Goal: Unclear: Browse casually

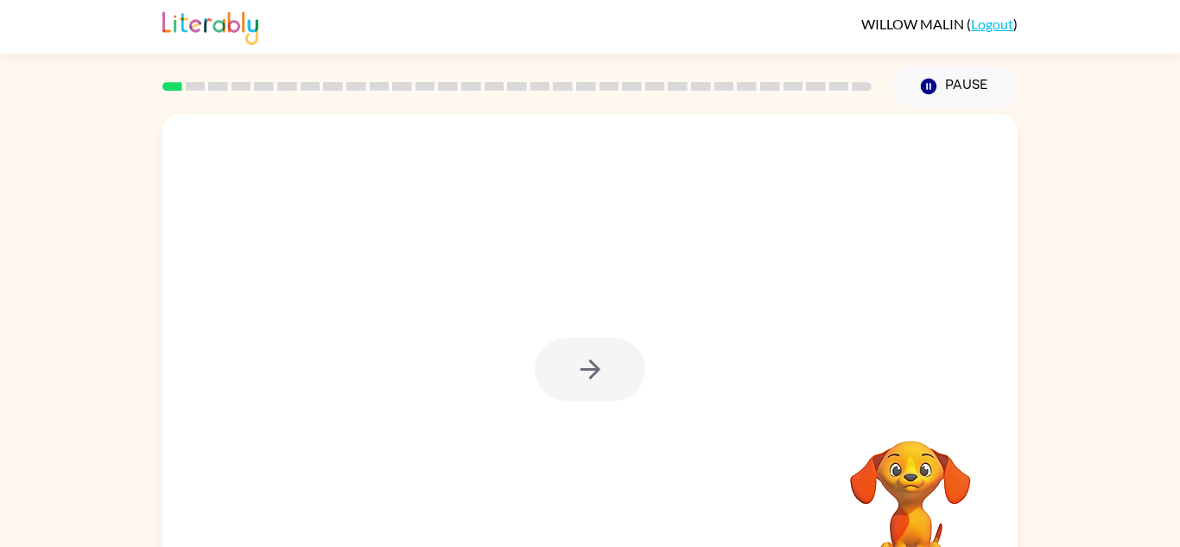
click at [589, 366] on div at bounding box center [590, 369] width 111 height 63
click at [599, 359] on icon "button" at bounding box center [590, 369] width 30 height 30
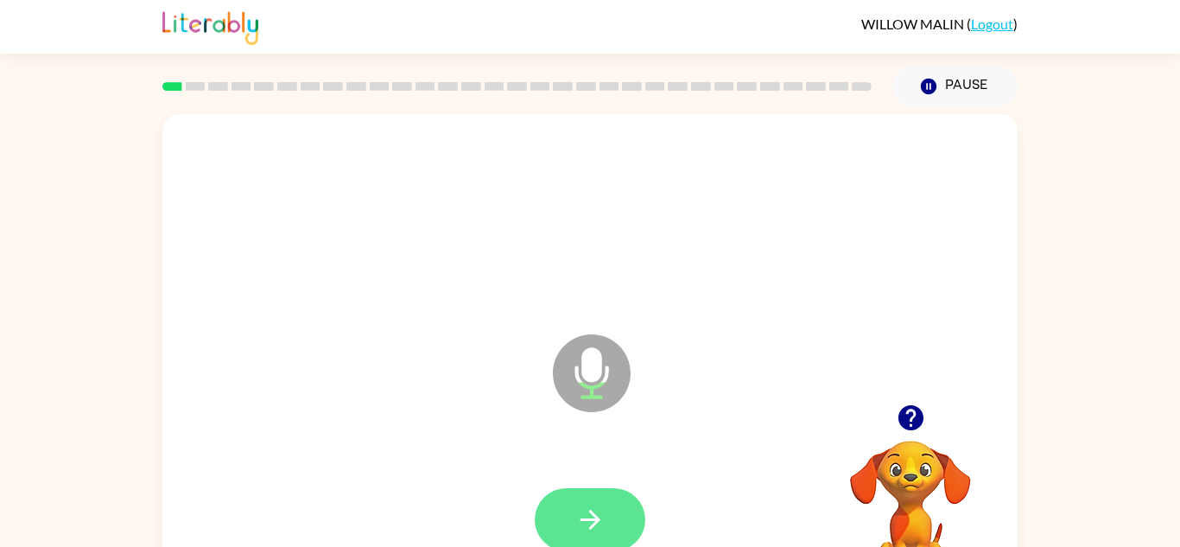
click at [610, 537] on button "button" at bounding box center [590, 519] width 111 height 63
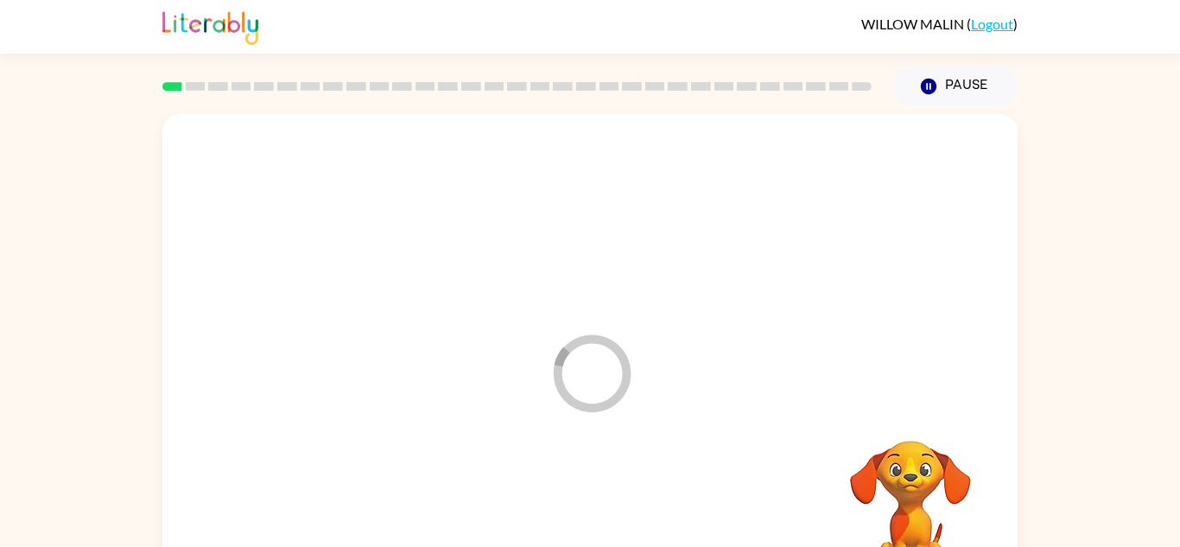
click at [571, 521] on div at bounding box center [590, 520] width 821 height 142
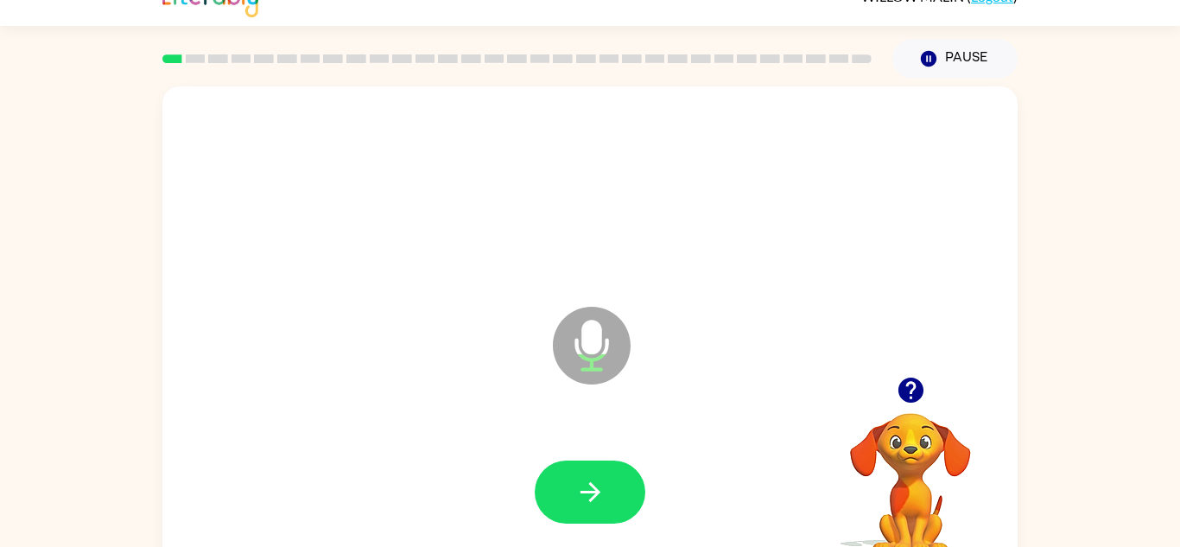
scroll to position [29, 0]
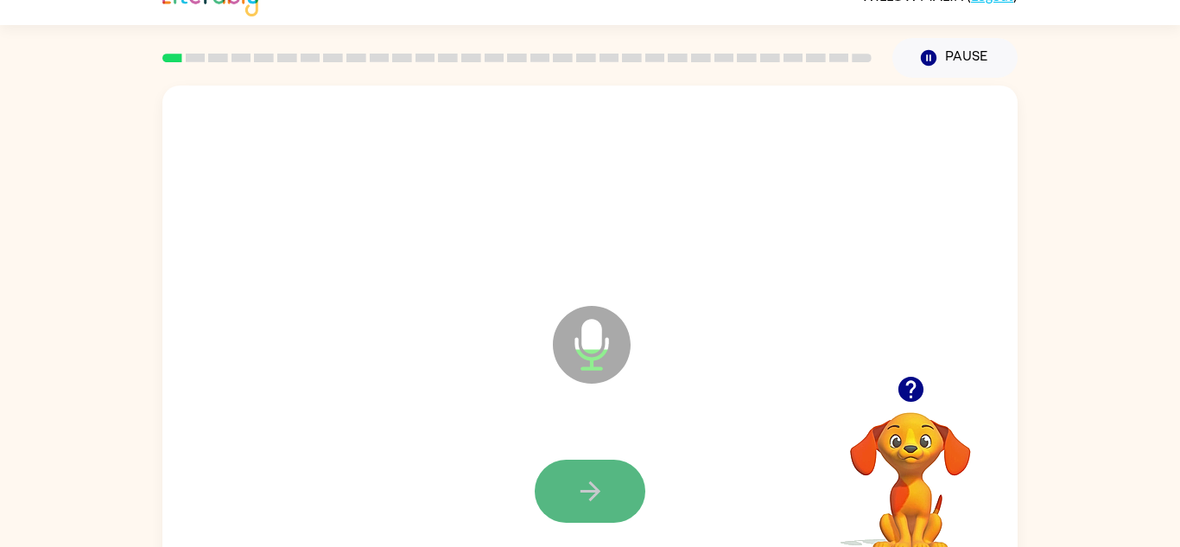
click at [606, 482] on button "button" at bounding box center [590, 491] width 111 height 63
click at [609, 508] on button "button" at bounding box center [590, 491] width 111 height 63
click at [570, 479] on button "button" at bounding box center [590, 491] width 111 height 63
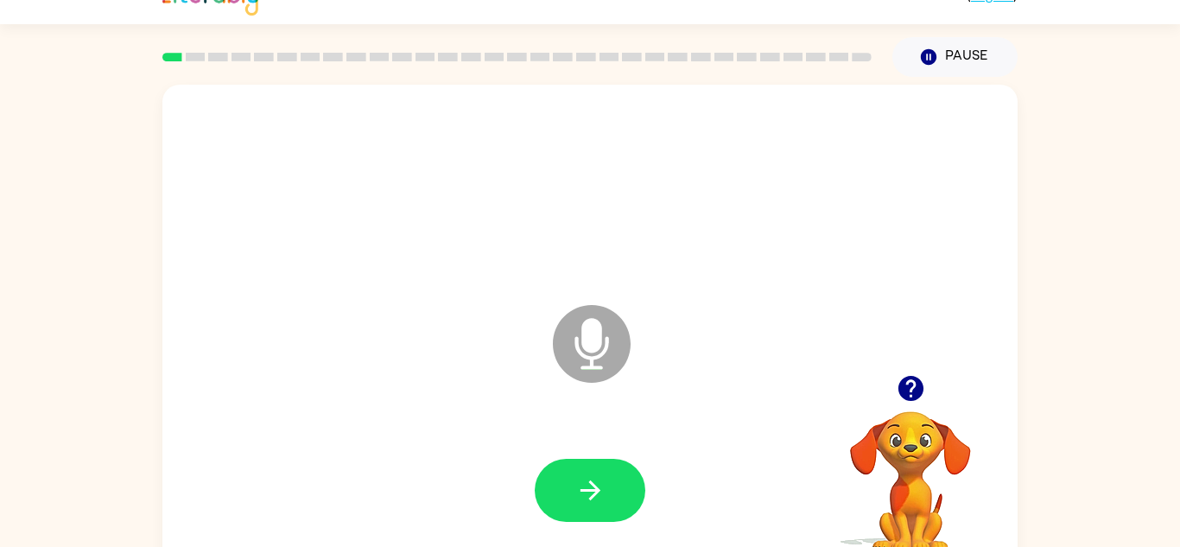
scroll to position [34, 0]
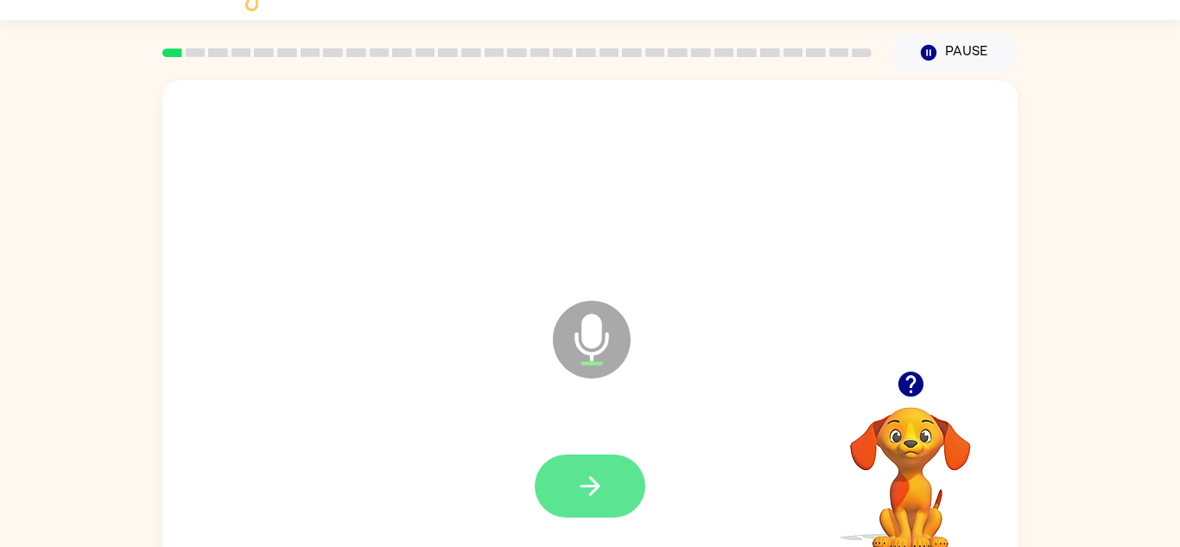
click at [595, 471] on icon "button" at bounding box center [590, 486] width 30 height 30
click at [583, 466] on button "button" at bounding box center [590, 485] width 111 height 63
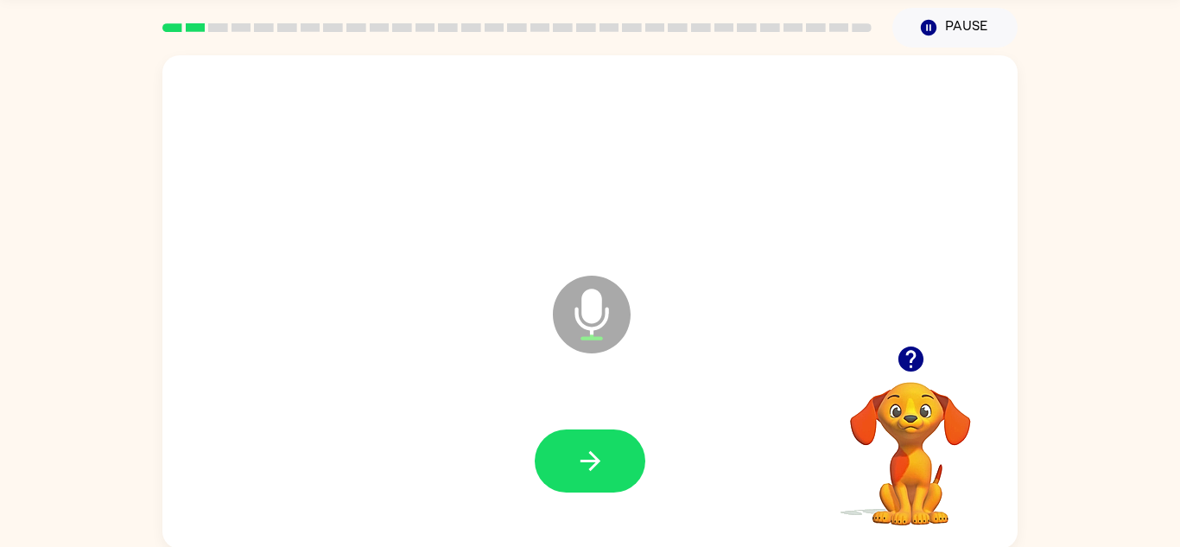
scroll to position [60, 0]
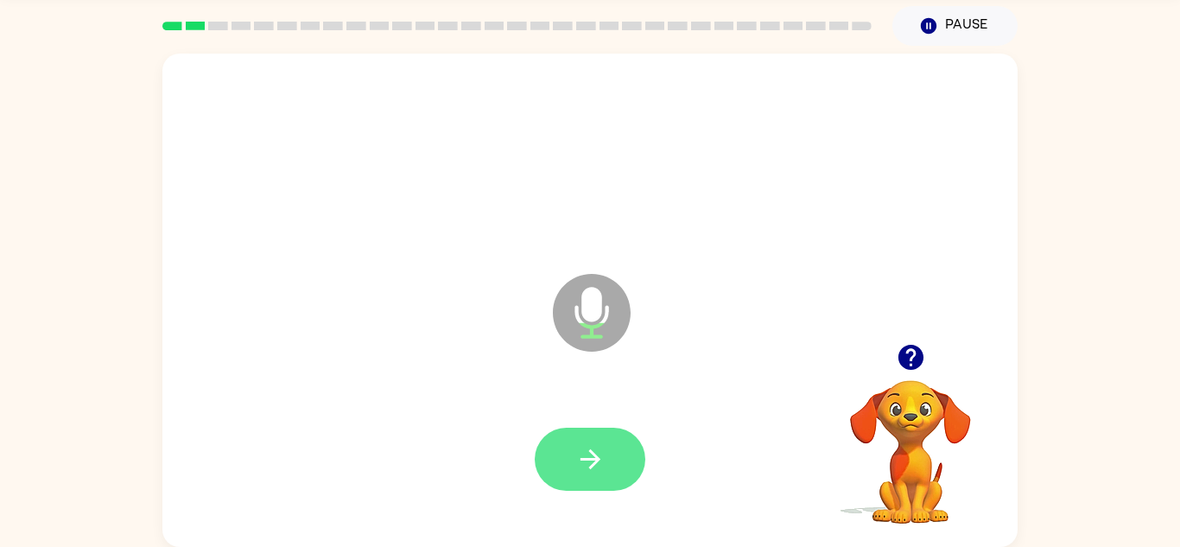
click at [619, 452] on button "button" at bounding box center [590, 459] width 111 height 63
click at [613, 496] on div at bounding box center [590, 460] width 821 height 142
click at [587, 467] on icon "button" at bounding box center [590, 459] width 30 height 30
click at [582, 454] on icon "button" at bounding box center [590, 459] width 30 height 30
click at [571, 453] on button "button" at bounding box center [590, 459] width 111 height 63
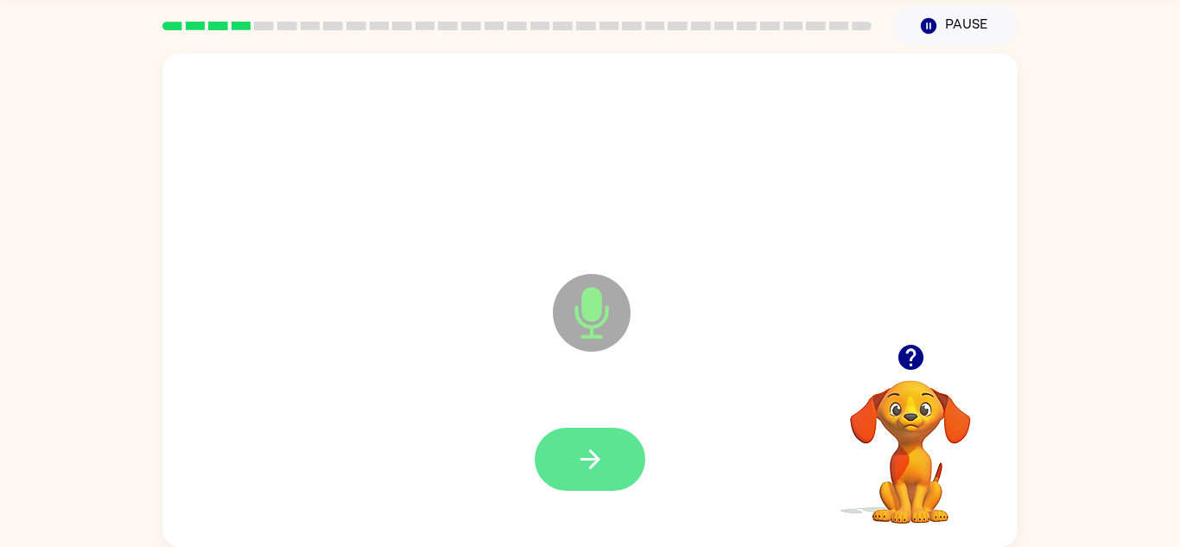
click at [595, 442] on button "button" at bounding box center [590, 459] width 111 height 63
click at [583, 465] on icon "button" at bounding box center [590, 459] width 30 height 30
click at [608, 449] on button "button" at bounding box center [590, 459] width 111 height 63
click at [597, 442] on button "button" at bounding box center [590, 459] width 111 height 63
click at [578, 453] on icon "button" at bounding box center [590, 459] width 30 height 30
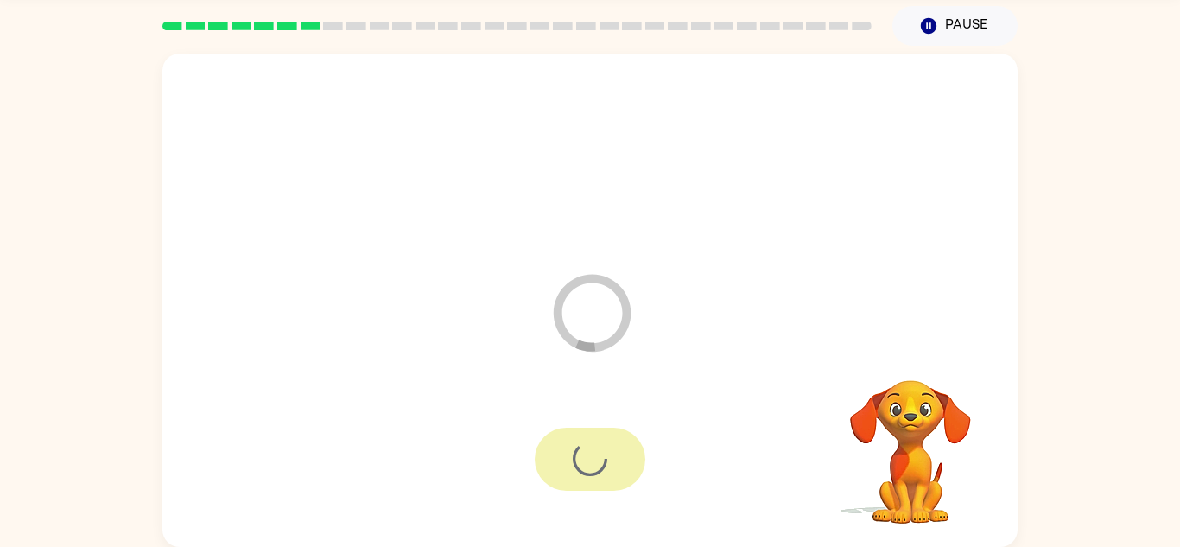
click at [602, 463] on div at bounding box center [590, 459] width 111 height 63
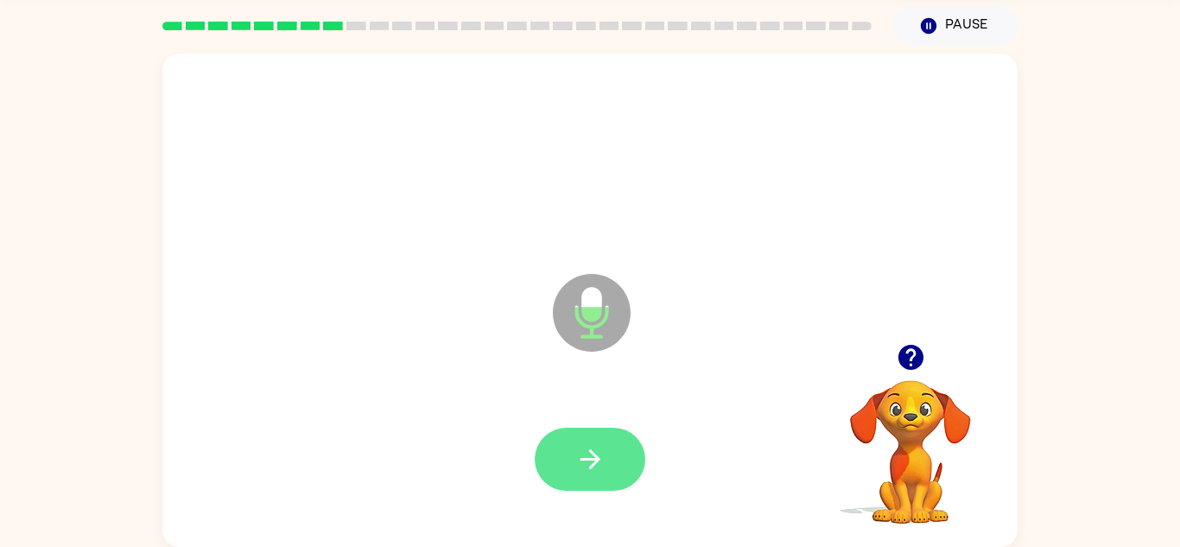
click at [610, 431] on button "button" at bounding box center [590, 459] width 111 height 63
click at [591, 452] on div at bounding box center [590, 459] width 111 height 63
click at [594, 468] on icon "button" at bounding box center [590, 459] width 30 height 30
click at [588, 461] on icon "button" at bounding box center [590, 459] width 30 height 30
click at [615, 429] on button "button" at bounding box center [590, 459] width 111 height 63
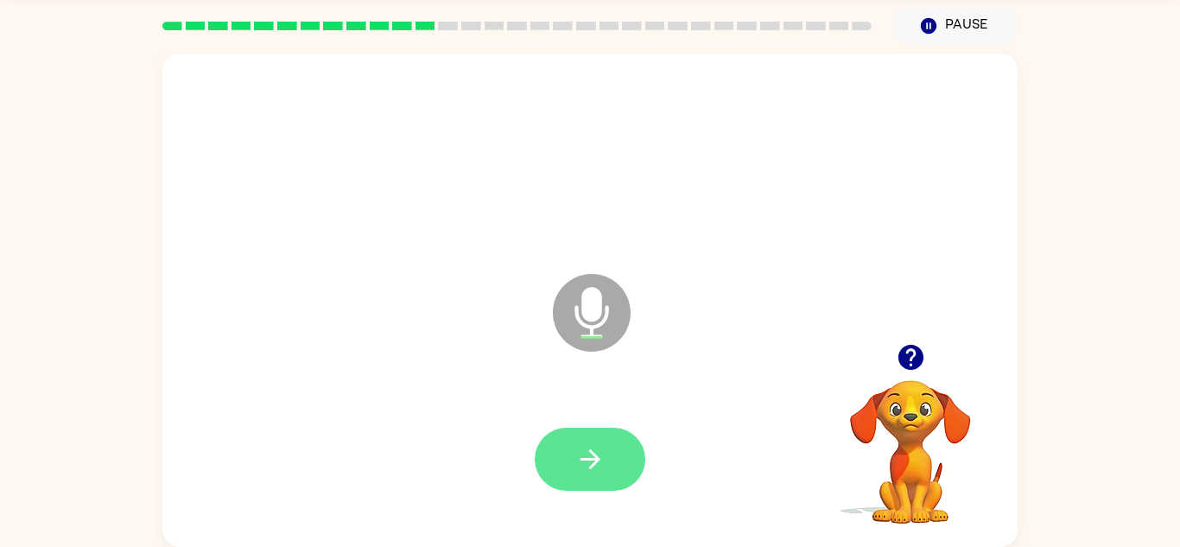
click at [602, 455] on icon "button" at bounding box center [590, 459] width 30 height 30
click at [582, 477] on button "button" at bounding box center [590, 459] width 111 height 63
click at [601, 472] on icon "button" at bounding box center [590, 459] width 30 height 30
click at [594, 438] on button "button" at bounding box center [590, 459] width 111 height 63
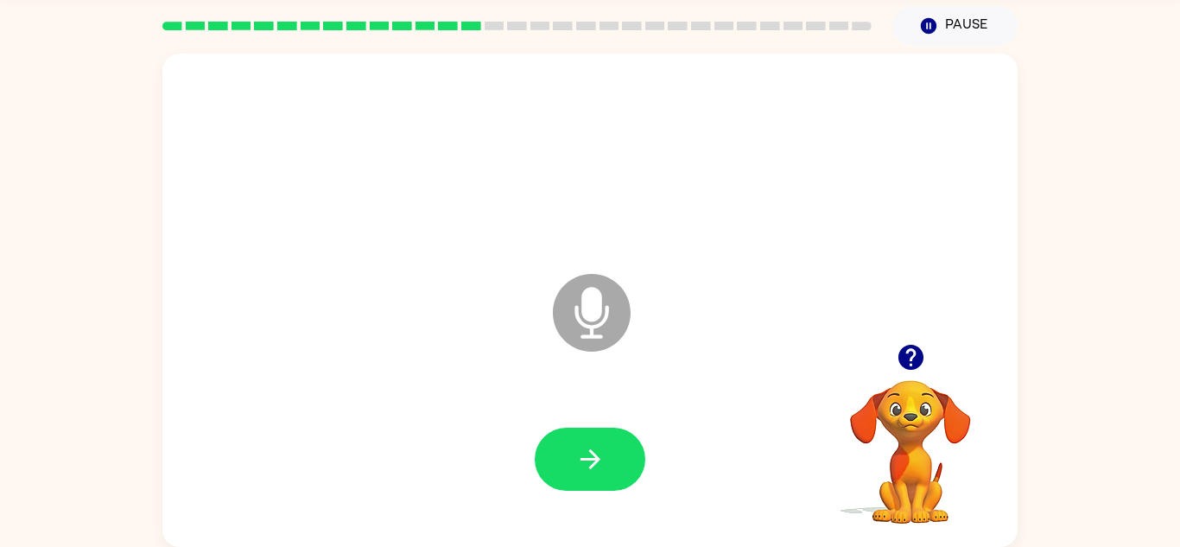
click at [928, 449] on video "Your browser must support playing .mp4 files to use Literably. Please try using…" at bounding box center [910, 439] width 173 height 173
click at [913, 427] on video "Your browser must support playing .mp4 files to use Literably. Please try using…" at bounding box center [910, 439] width 173 height 173
click at [902, 352] on icon "button" at bounding box center [910, 357] width 25 height 25
click at [609, 457] on button "button" at bounding box center [590, 459] width 111 height 63
click at [599, 457] on icon "button" at bounding box center [590, 459] width 30 height 30
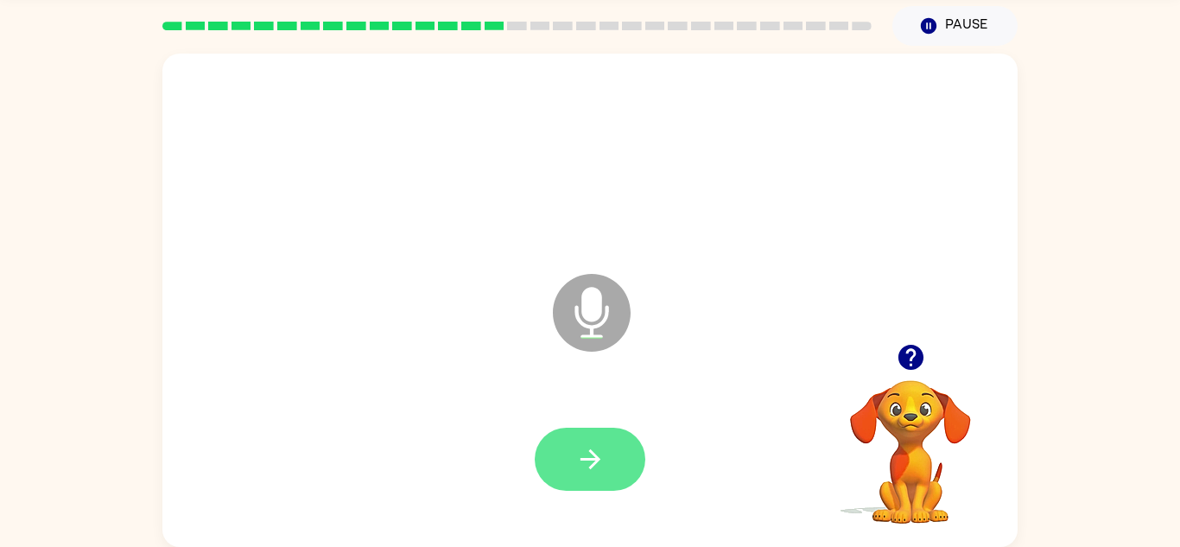
click at [609, 449] on button "button" at bounding box center [590, 459] width 111 height 63
click at [594, 472] on icon "button" at bounding box center [590, 459] width 30 height 30
click at [609, 451] on button "button" at bounding box center [590, 459] width 111 height 63
click at [573, 454] on button "button" at bounding box center [590, 459] width 111 height 63
click at [601, 461] on icon "button" at bounding box center [590, 459] width 30 height 30
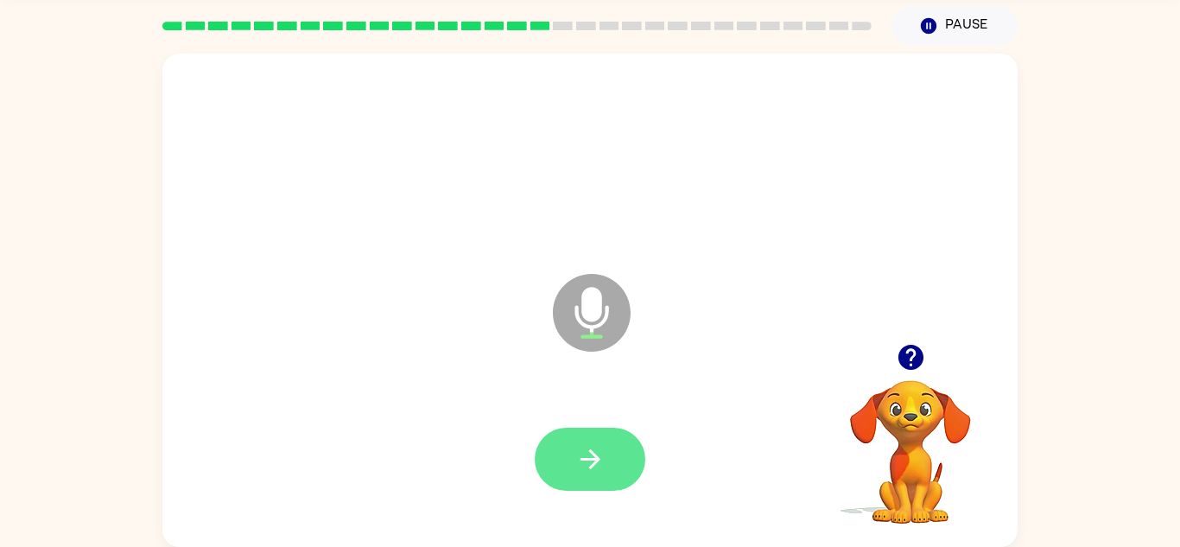
click at [601, 459] on icon "button" at bounding box center [590, 459] width 30 height 30
click at [594, 467] on icon "button" at bounding box center [590, 459] width 30 height 30
click at [618, 474] on button "button" at bounding box center [590, 459] width 111 height 63
click at [604, 446] on icon "button" at bounding box center [590, 459] width 30 height 30
click at [594, 428] on button "button" at bounding box center [590, 459] width 111 height 63
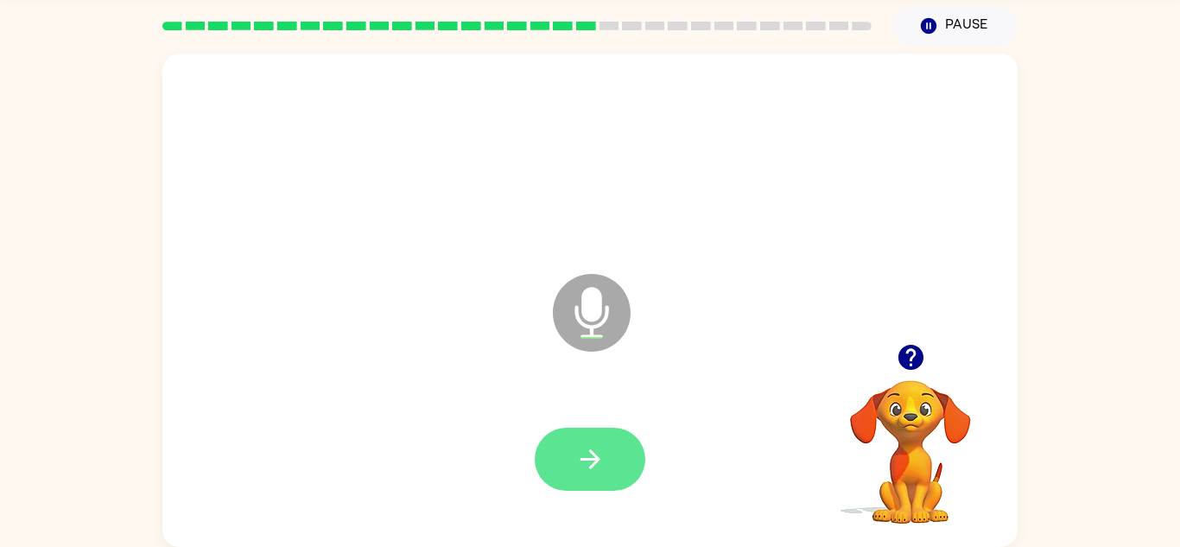
click at [610, 441] on button "button" at bounding box center [590, 459] width 111 height 63
click at [591, 447] on icon "button" at bounding box center [590, 459] width 30 height 30
click at [608, 454] on button "button" at bounding box center [590, 459] width 111 height 63
click at [632, 461] on button "button" at bounding box center [590, 459] width 111 height 63
click at [613, 456] on button "button" at bounding box center [590, 459] width 111 height 63
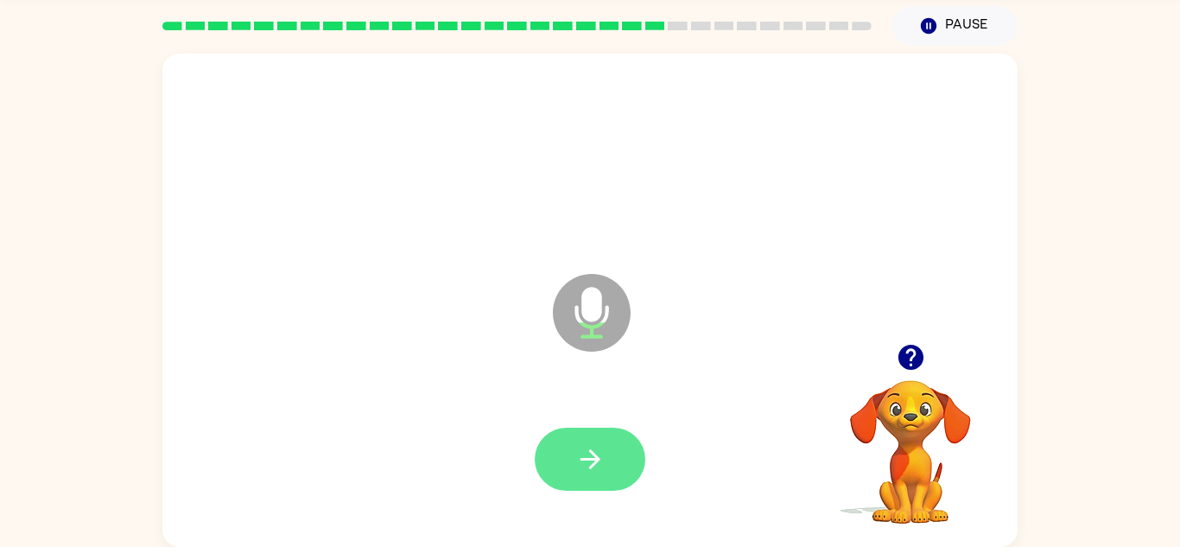
click at [593, 455] on icon "button" at bounding box center [590, 459] width 30 height 30
click at [604, 452] on icon "button" at bounding box center [590, 459] width 30 height 30
click at [601, 442] on button "button" at bounding box center [590, 459] width 111 height 63
drag, startPoint x: 623, startPoint y: 442, endPoint x: 622, endPoint y: 453, distance: 10.4
click at [622, 453] on button "button" at bounding box center [590, 459] width 111 height 63
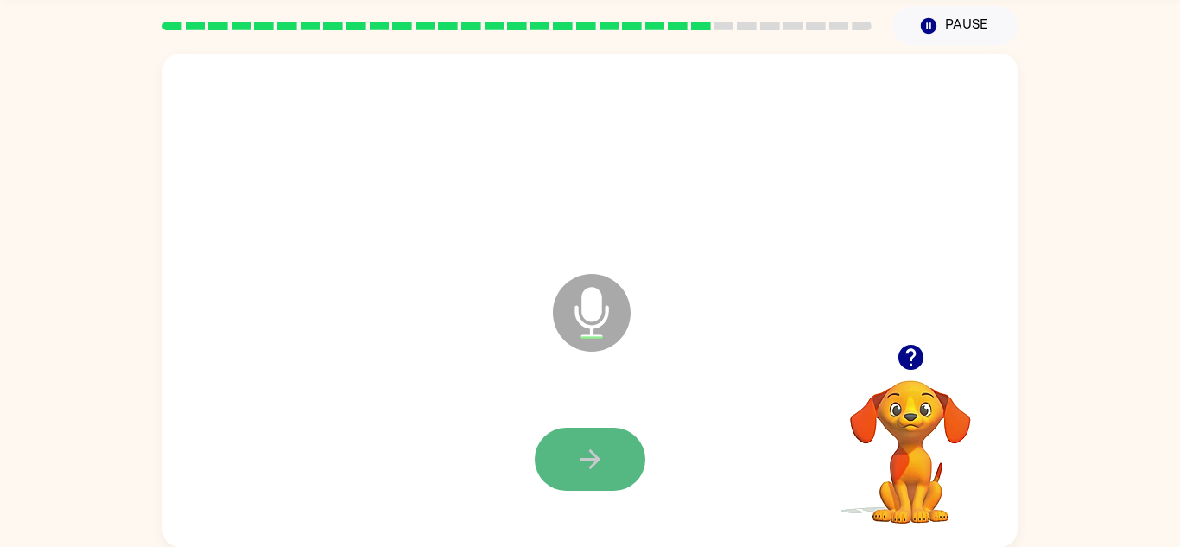
click at [615, 461] on button "button" at bounding box center [590, 459] width 111 height 63
click at [610, 463] on button "button" at bounding box center [590, 459] width 111 height 63
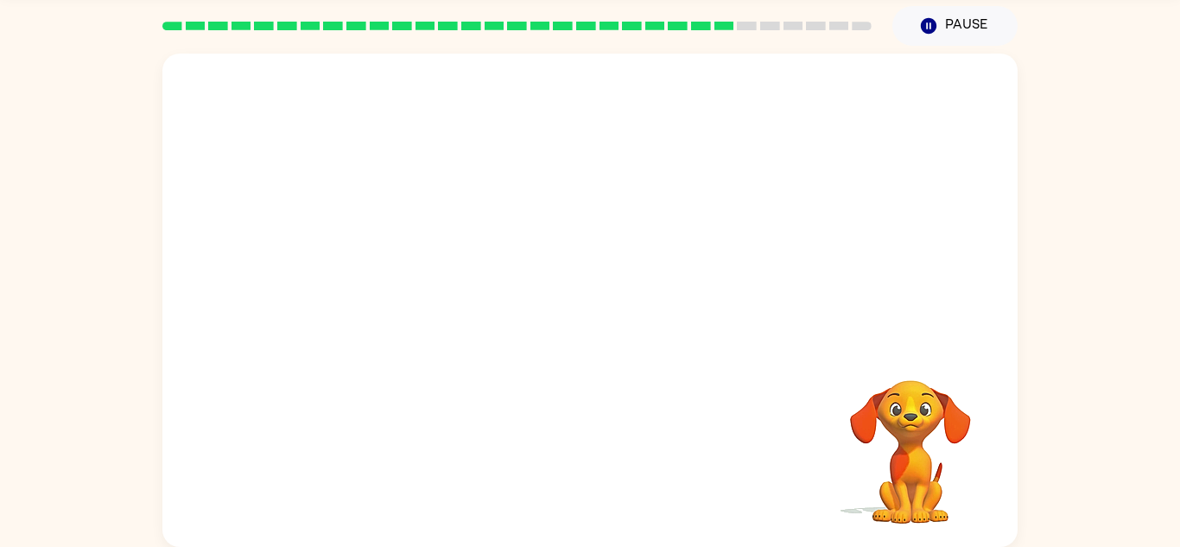
click at [903, 465] on video "Your browser must support playing .mp4 files to use Literably. Please try using…" at bounding box center [910, 439] width 173 height 173
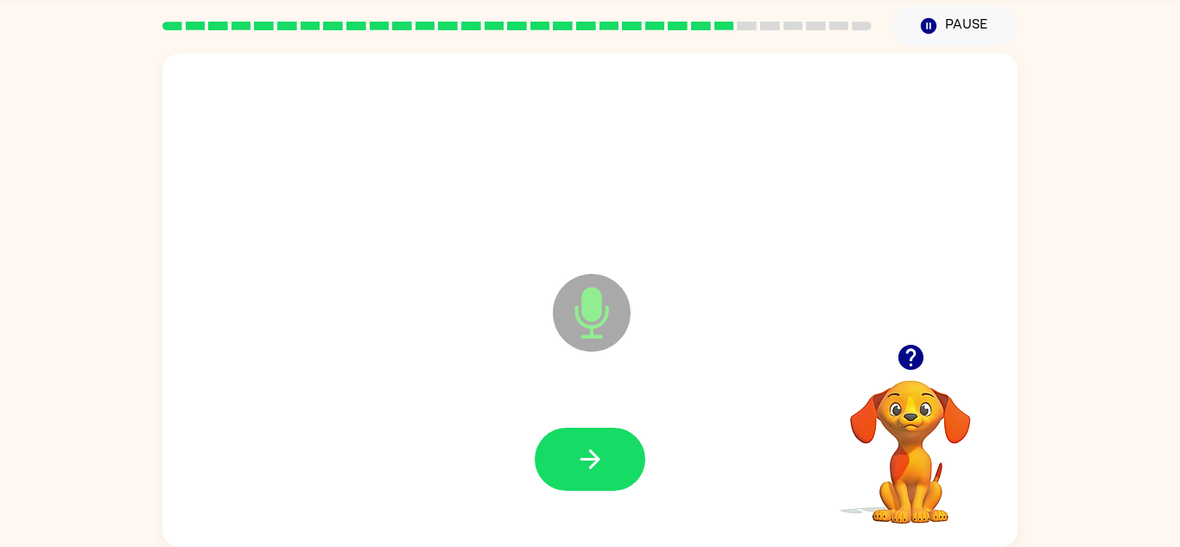
click at [611, 461] on button "button" at bounding box center [590, 459] width 111 height 63
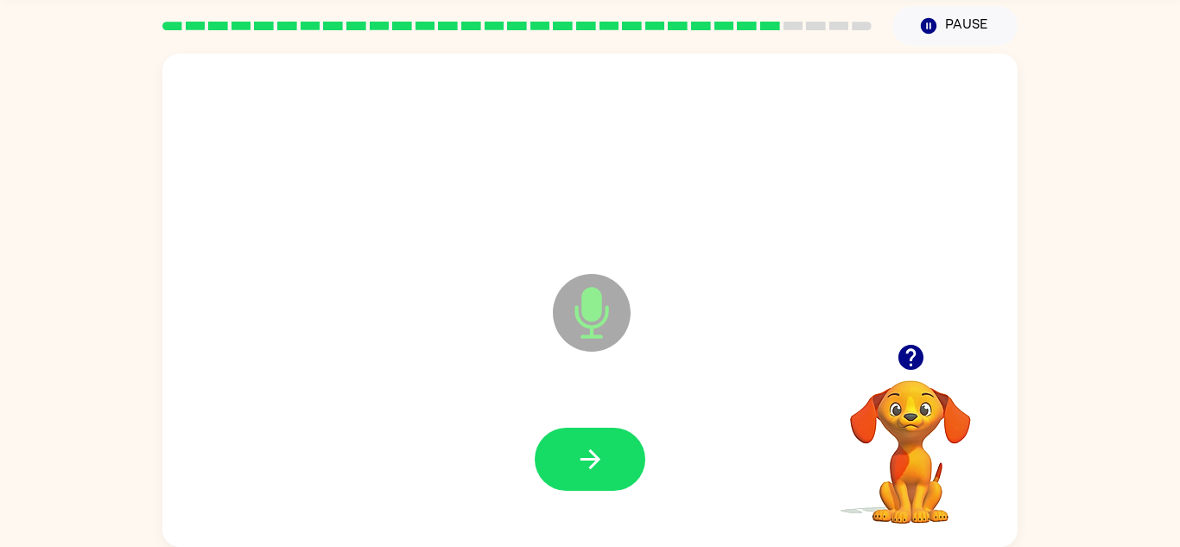
click at [611, 461] on button "button" at bounding box center [590, 459] width 111 height 63
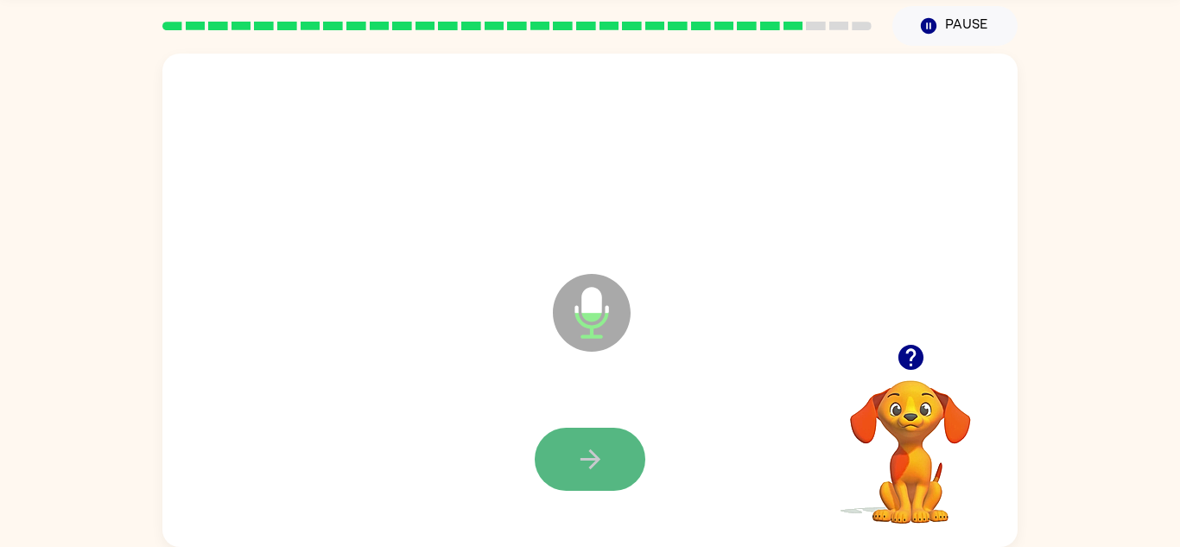
click at [614, 464] on button "button" at bounding box center [590, 459] width 111 height 63
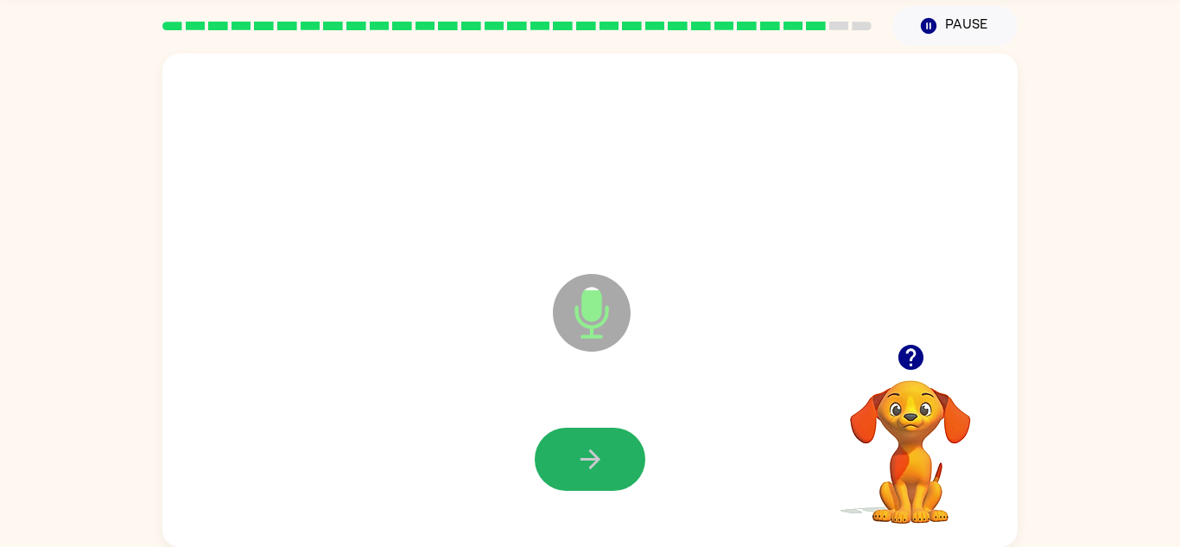
click at [614, 464] on button "button" at bounding box center [590, 459] width 111 height 63
click at [615, 465] on button "button" at bounding box center [590, 459] width 111 height 63
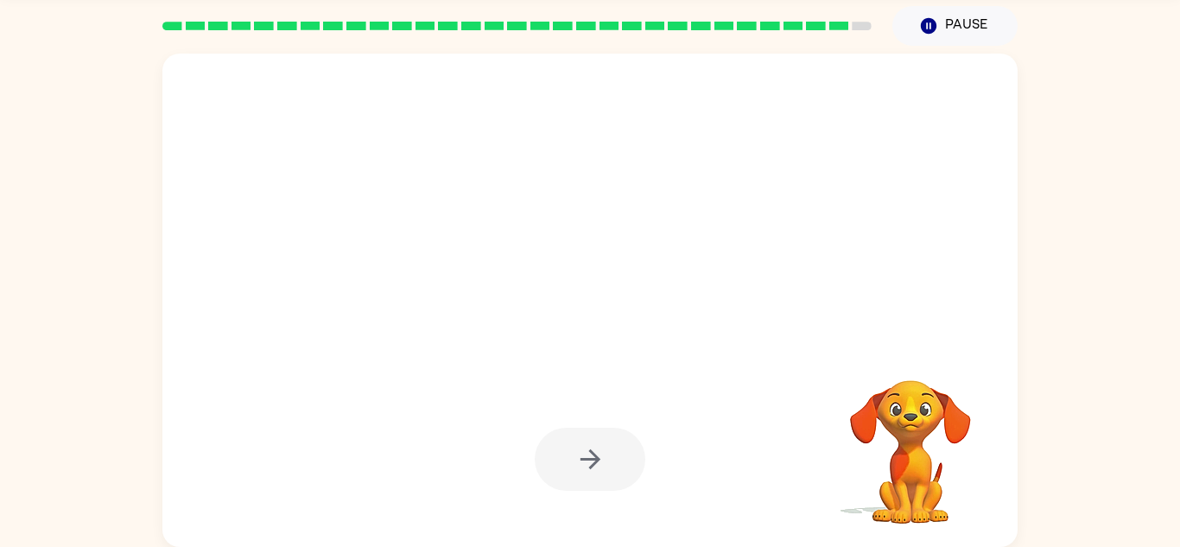
click at [615, 465] on div at bounding box center [590, 459] width 111 height 63
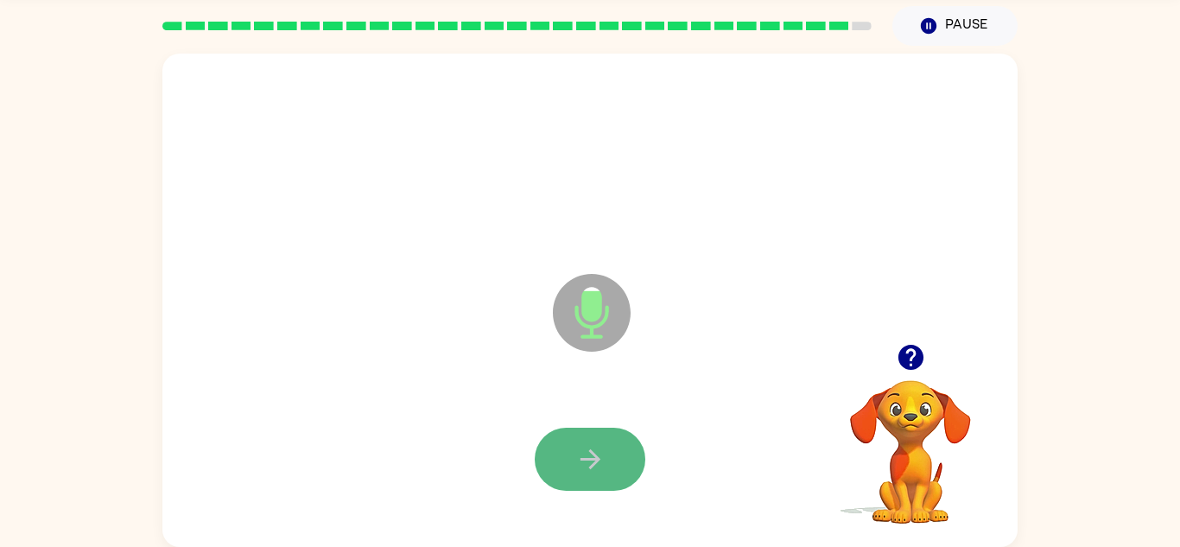
drag, startPoint x: 615, startPoint y: 465, endPoint x: 618, endPoint y: 474, distance: 9.9
click at [618, 474] on button "button" at bounding box center [590, 459] width 111 height 63
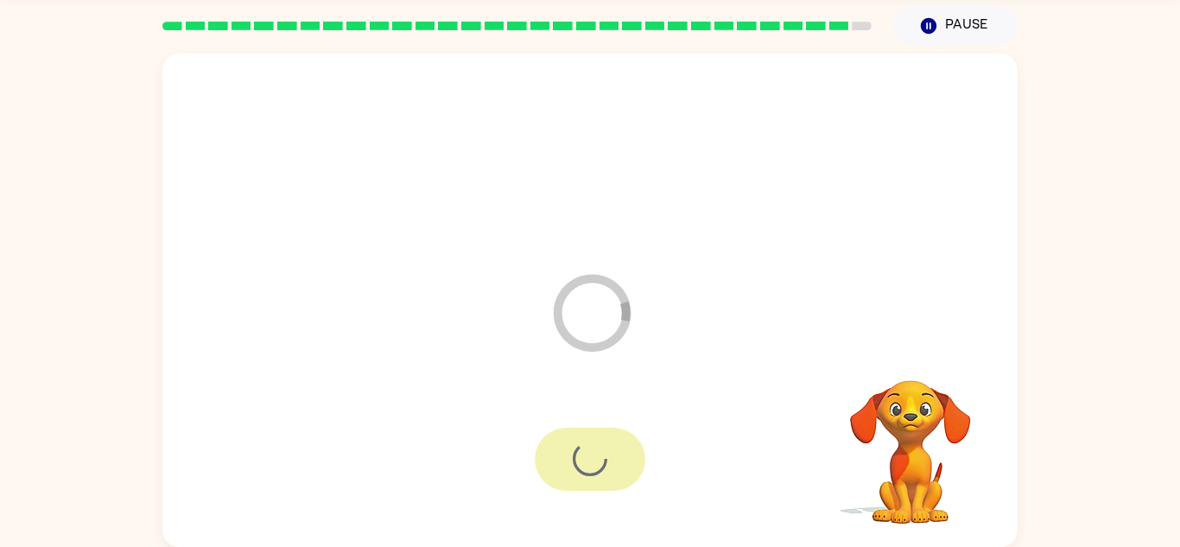
scroll to position [29, 0]
